Goal: Task Accomplishment & Management: Complete application form

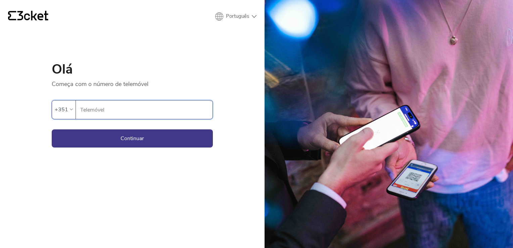
click at [126, 112] on input "Telemóvel" at bounding box center [146, 109] width 133 height 18
click at [95, 109] on input "Telemóvel" at bounding box center [146, 109] width 133 height 18
type input "918689082"
click at [95, 139] on button "Continuar" at bounding box center [132, 138] width 161 height 18
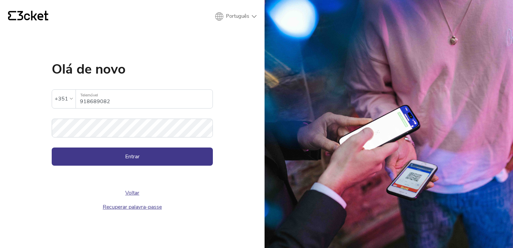
click at [137, 152] on button "Entrar" at bounding box center [132, 156] width 161 height 18
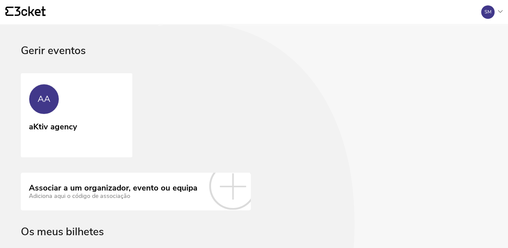
click at [59, 105] on link "AA aKtiv agency" at bounding box center [77, 115] width 112 height 84
